Goal: Check status: Check status

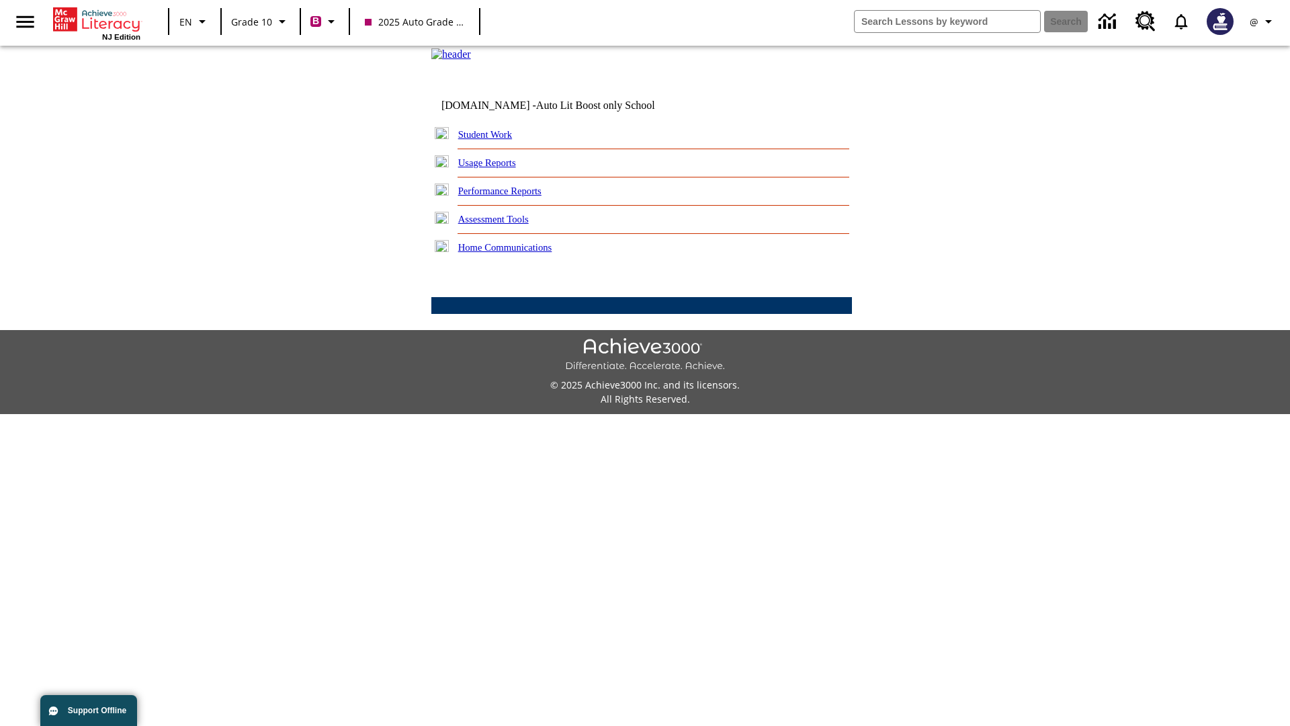
click at [494, 140] on link "Student Work" at bounding box center [485, 134] width 54 height 11
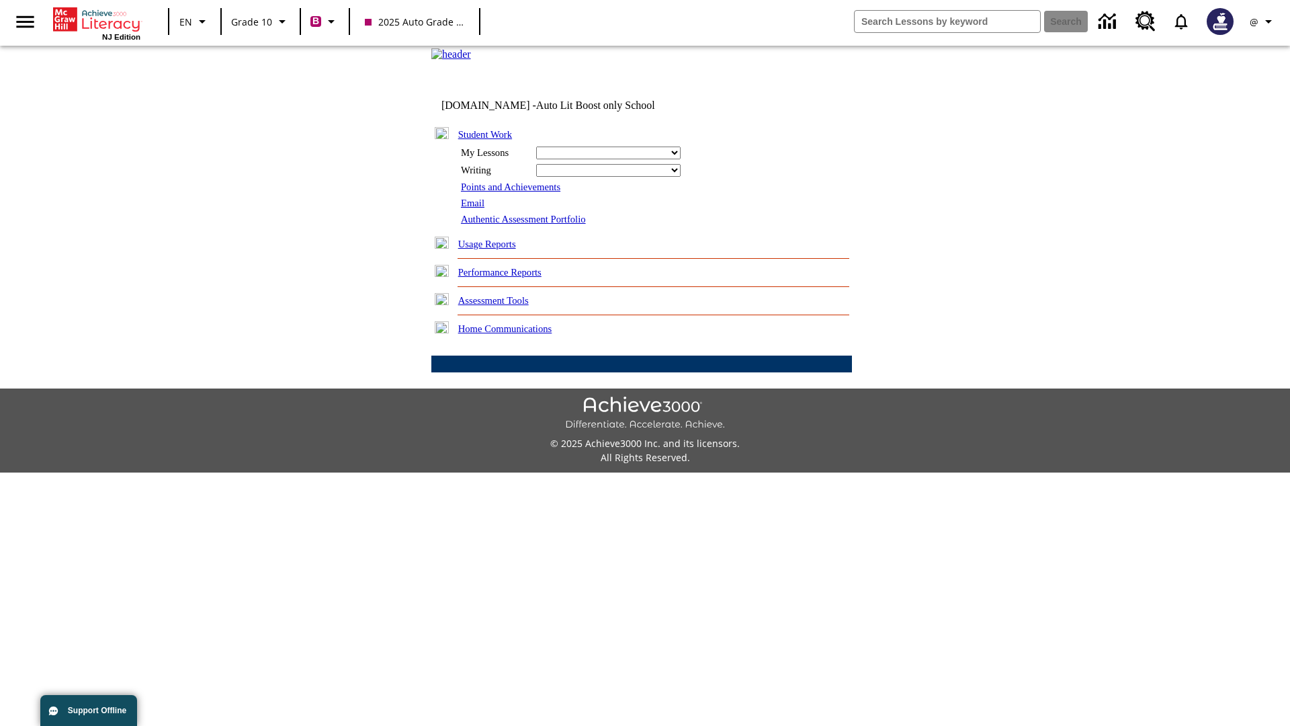
select select "/options/reports/?report_id=24&atype=2&section=2"
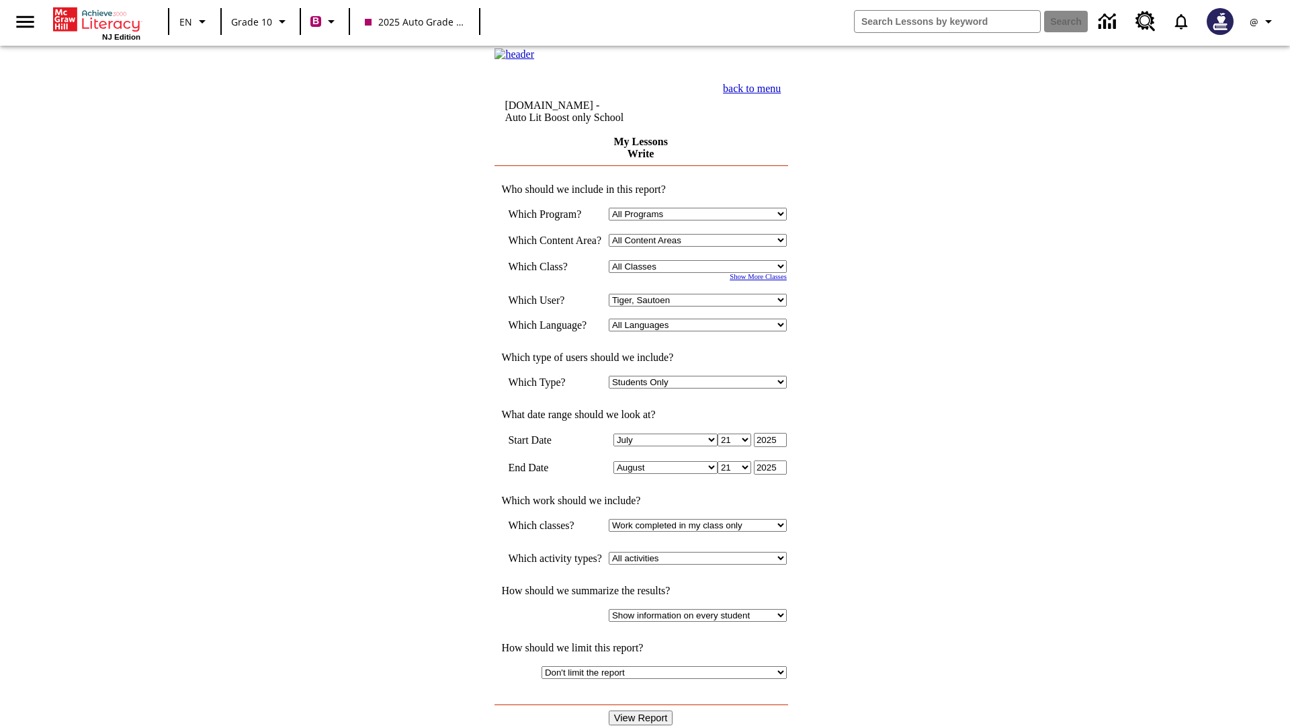
select select "21433649"
select select "4"
type input "2024"
click at [643, 710] on input "View Report" at bounding box center [641, 717] width 65 height 15
